Goal: Task Accomplishment & Management: Use online tool/utility

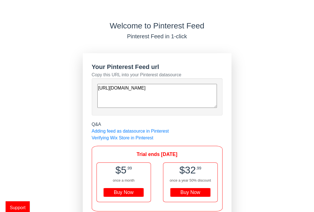
scroll to position [22, 0]
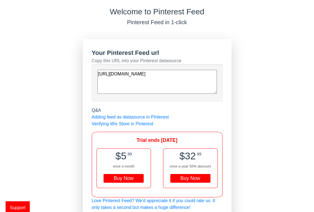
scroll to position [14, 0]
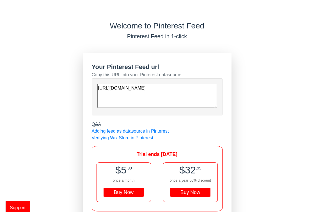
click at [123, 94] on textarea "[URL][DOMAIN_NAME]" at bounding box center [157, 96] width 120 height 24
